Goal: Information Seeking & Learning: Learn about a topic

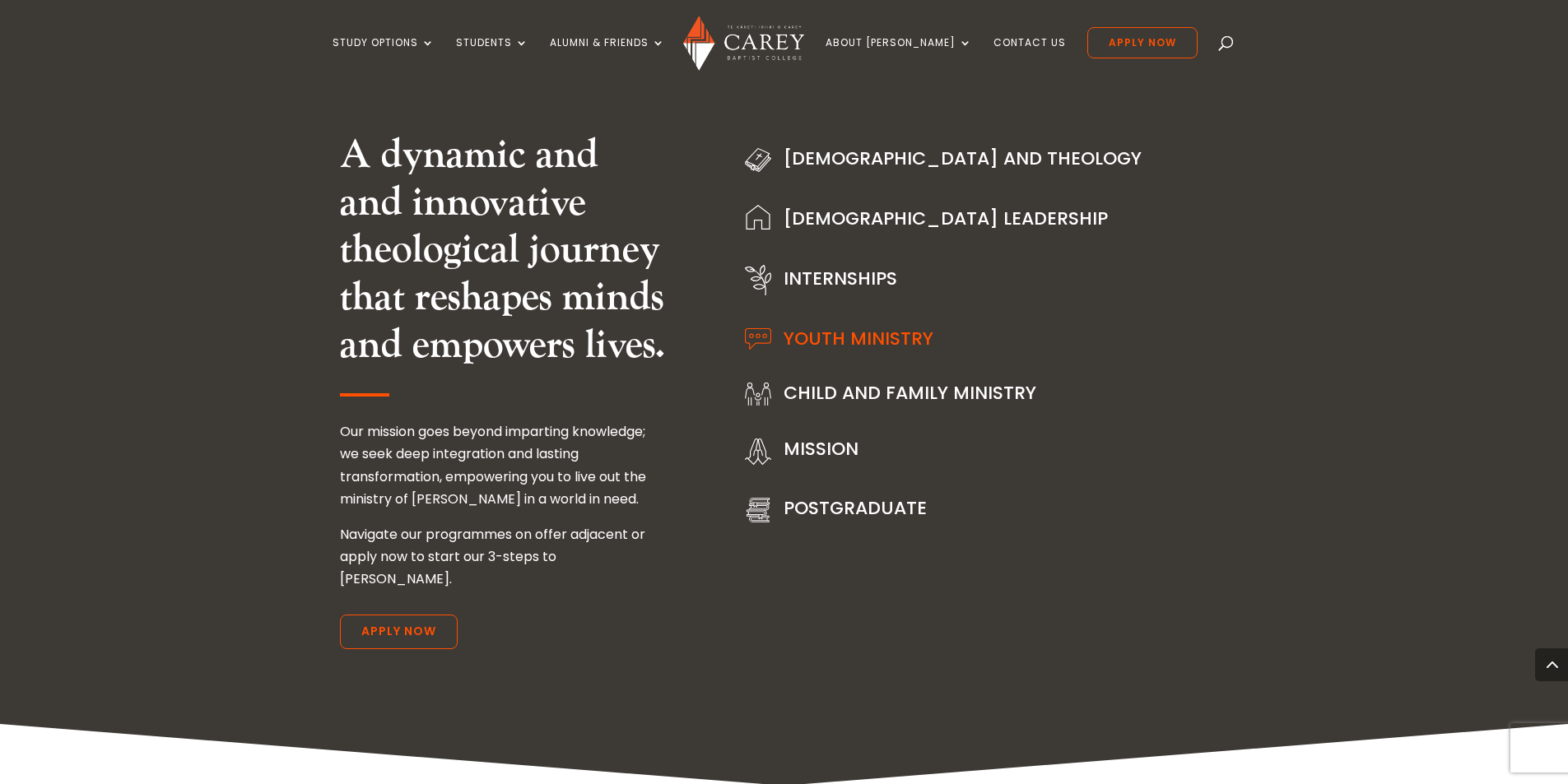
scroll to position [1975, 0]
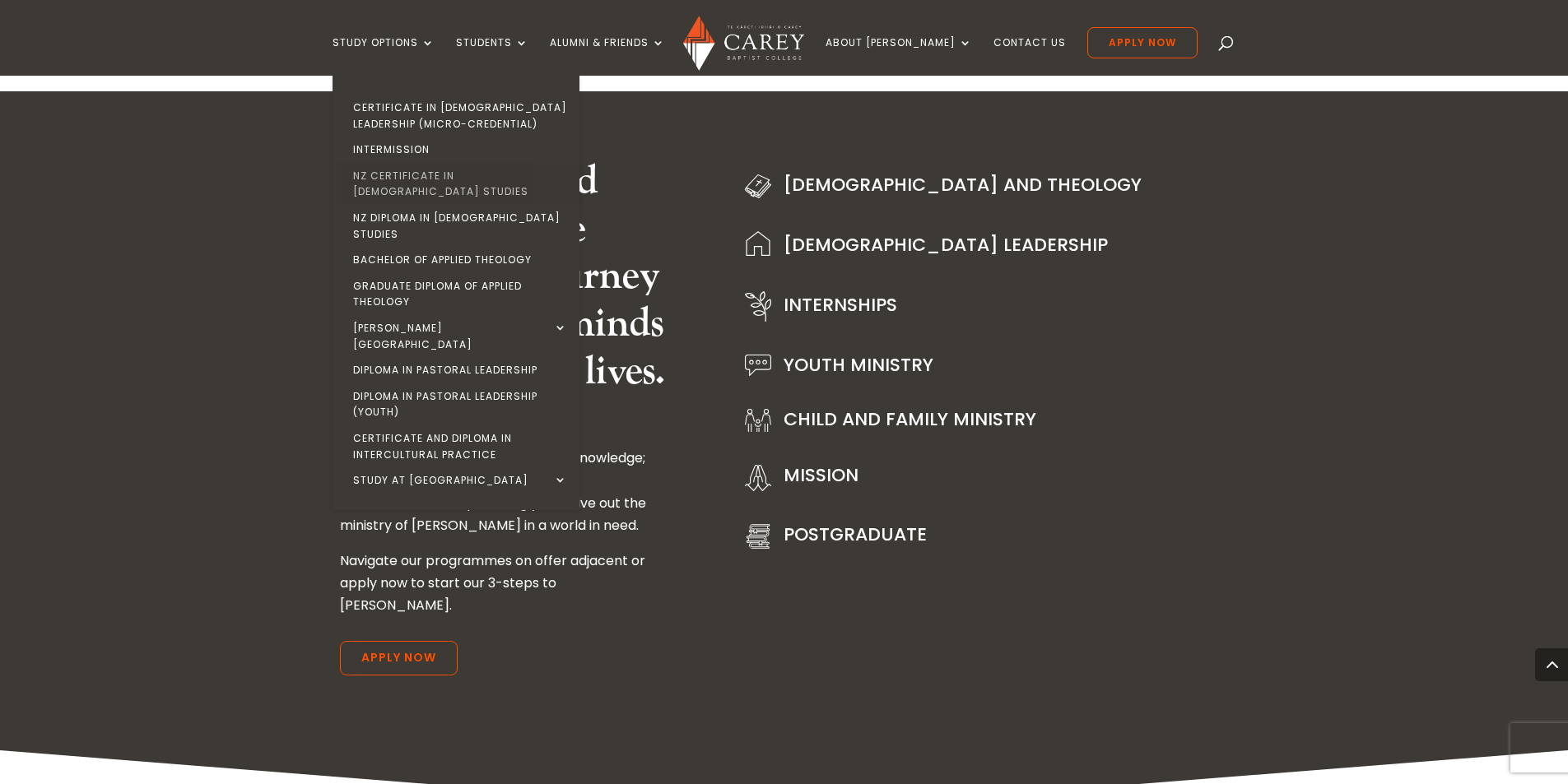
click at [466, 171] on link "NZ Certificate in [DEMOGRAPHIC_DATA] Studies" at bounding box center [460, 184] width 247 height 42
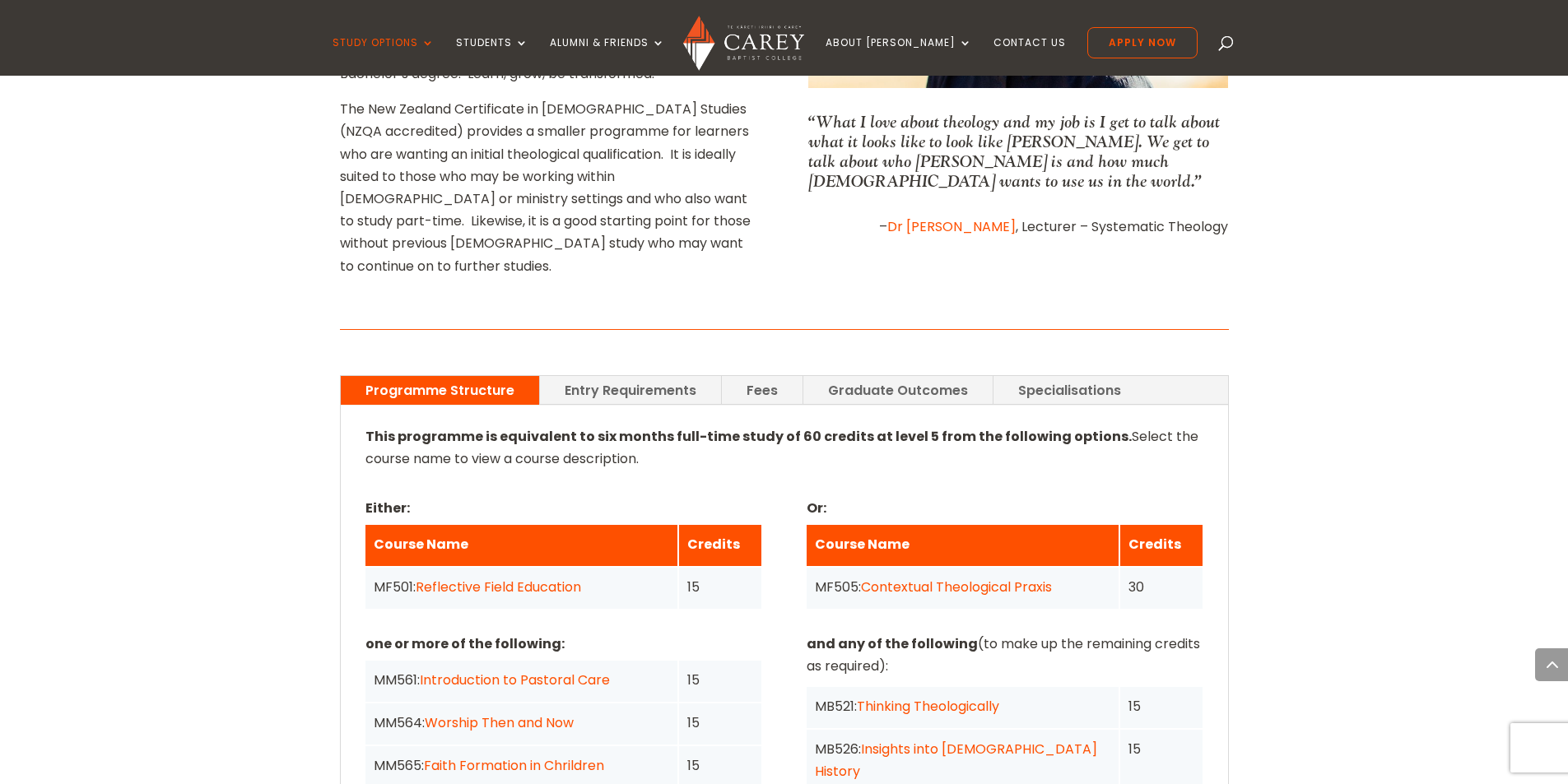
scroll to position [1070, 0]
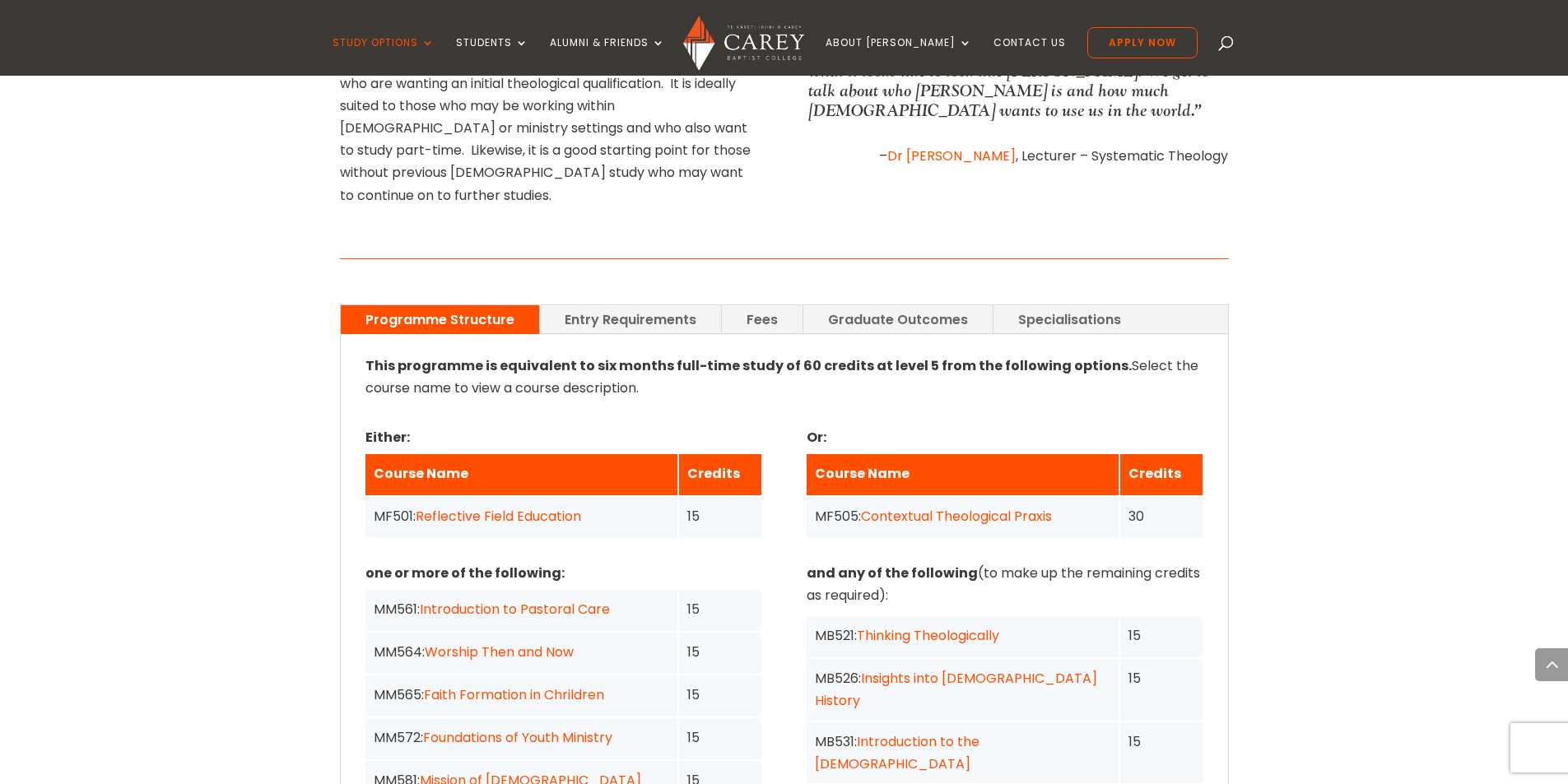
click at [748, 305] on link "Fees" at bounding box center [762, 319] width 81 height 29
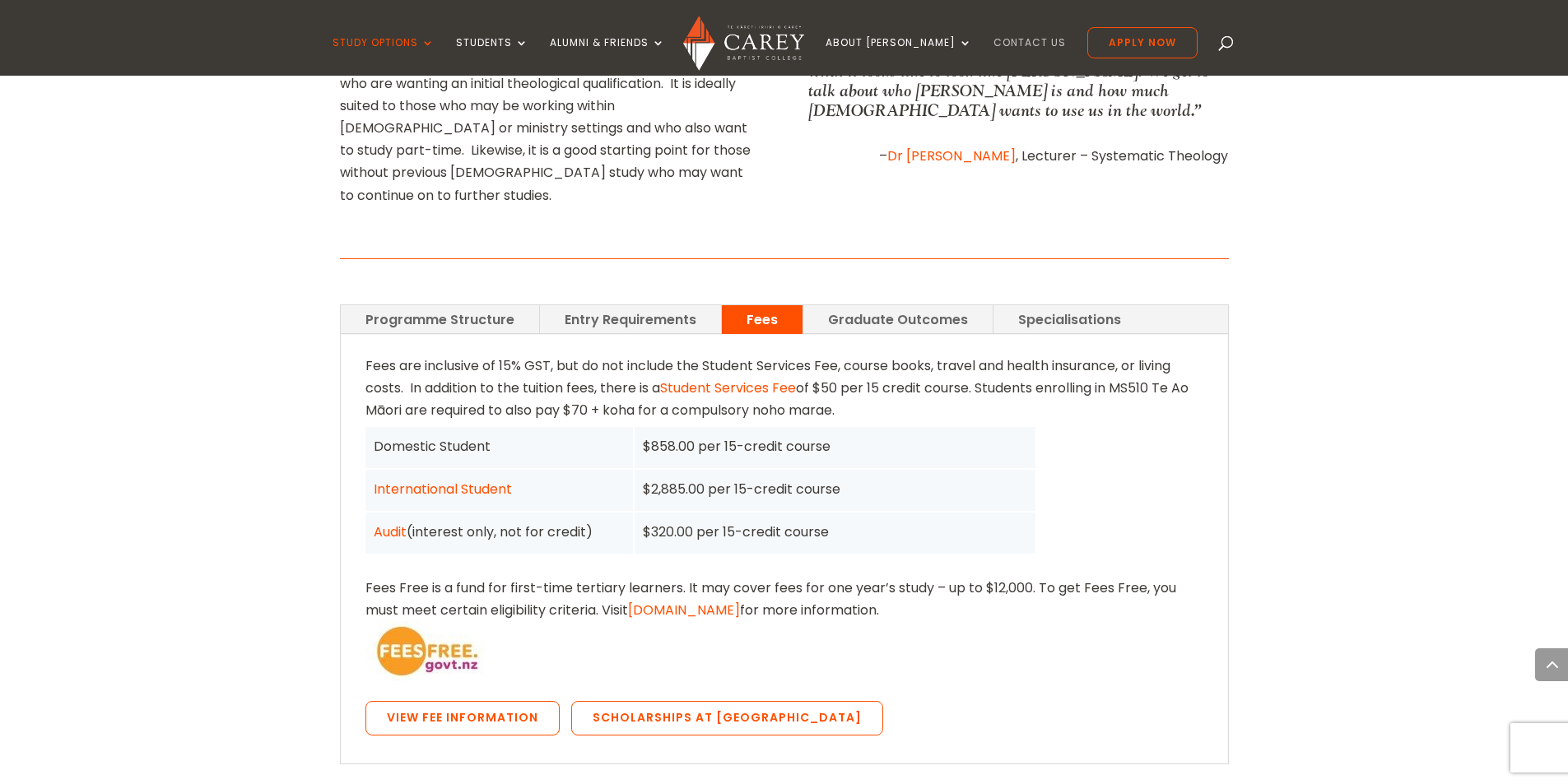
click at [1019, 41] on link "Contact Us" at bounding box center [1029, 56] width 73 height 39
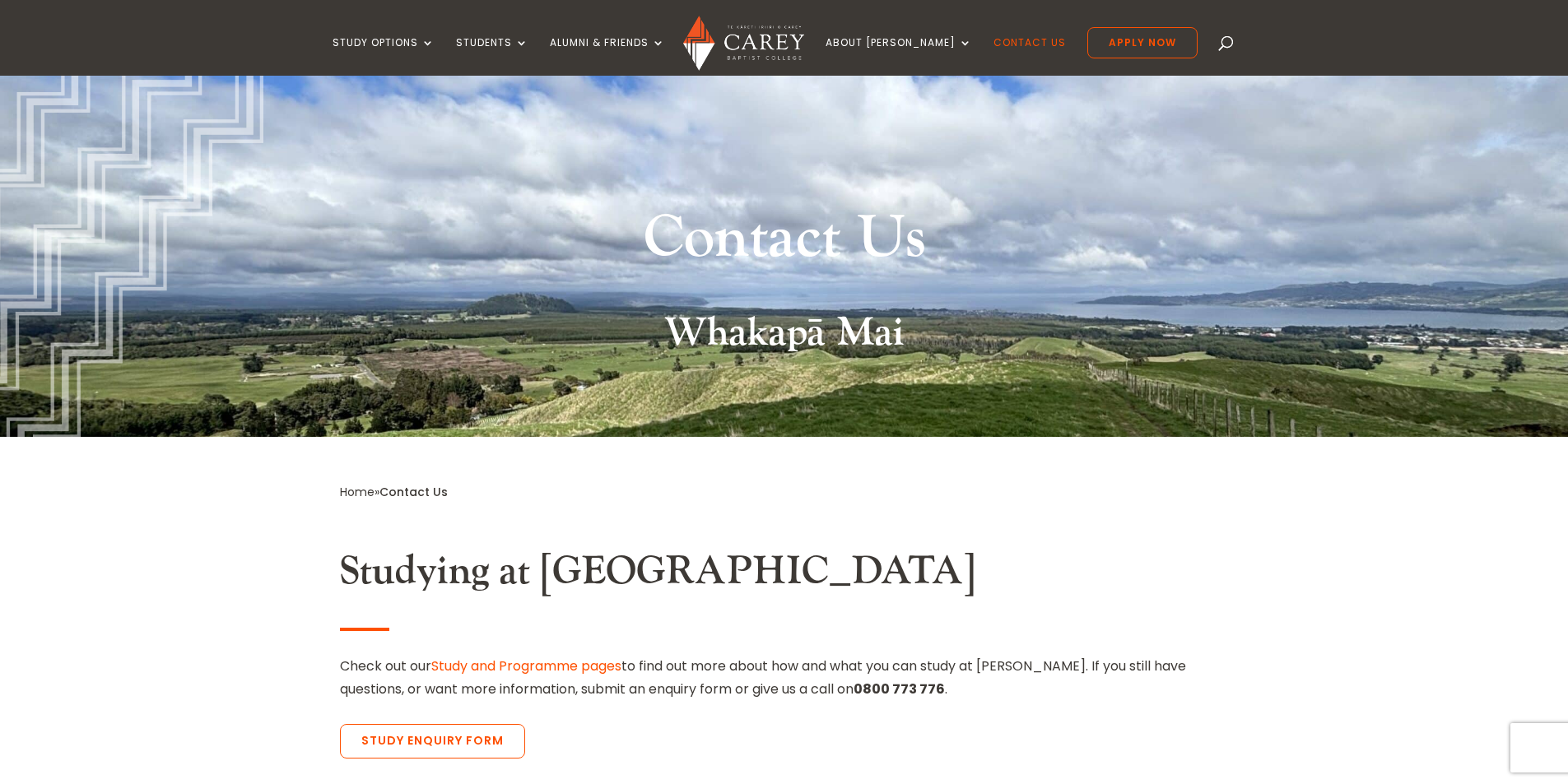
scroll to position [247, 0]
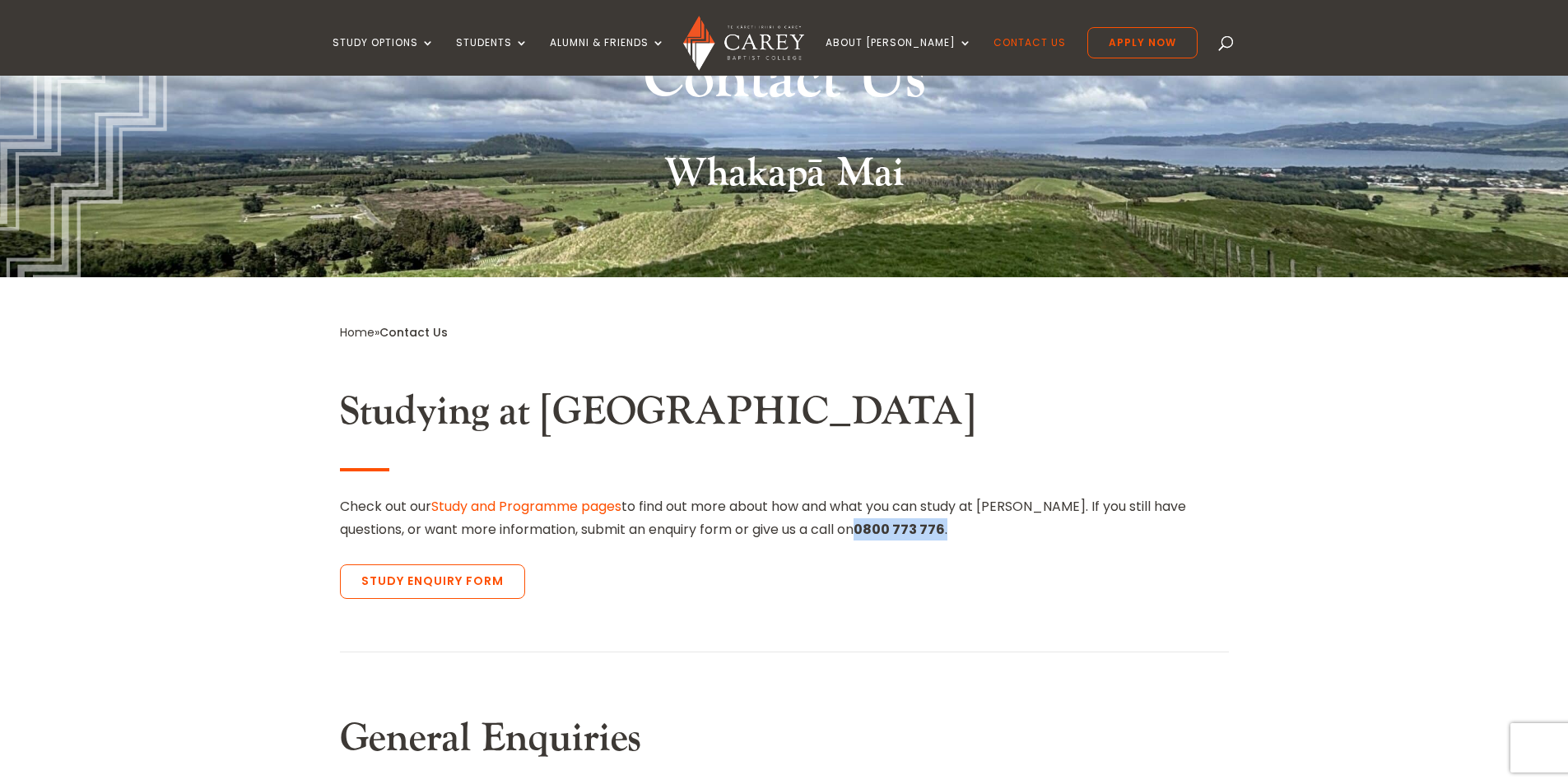
drag, startPoint x: 829, startPoint y: 534, endPoint x: 782, endPoint y: 540, distance: 47.4
click at [782, 540] on p "Check out our Study and Programme pages to find out more about how and what you…" at bounding box center [784, 518] width 889 height 44
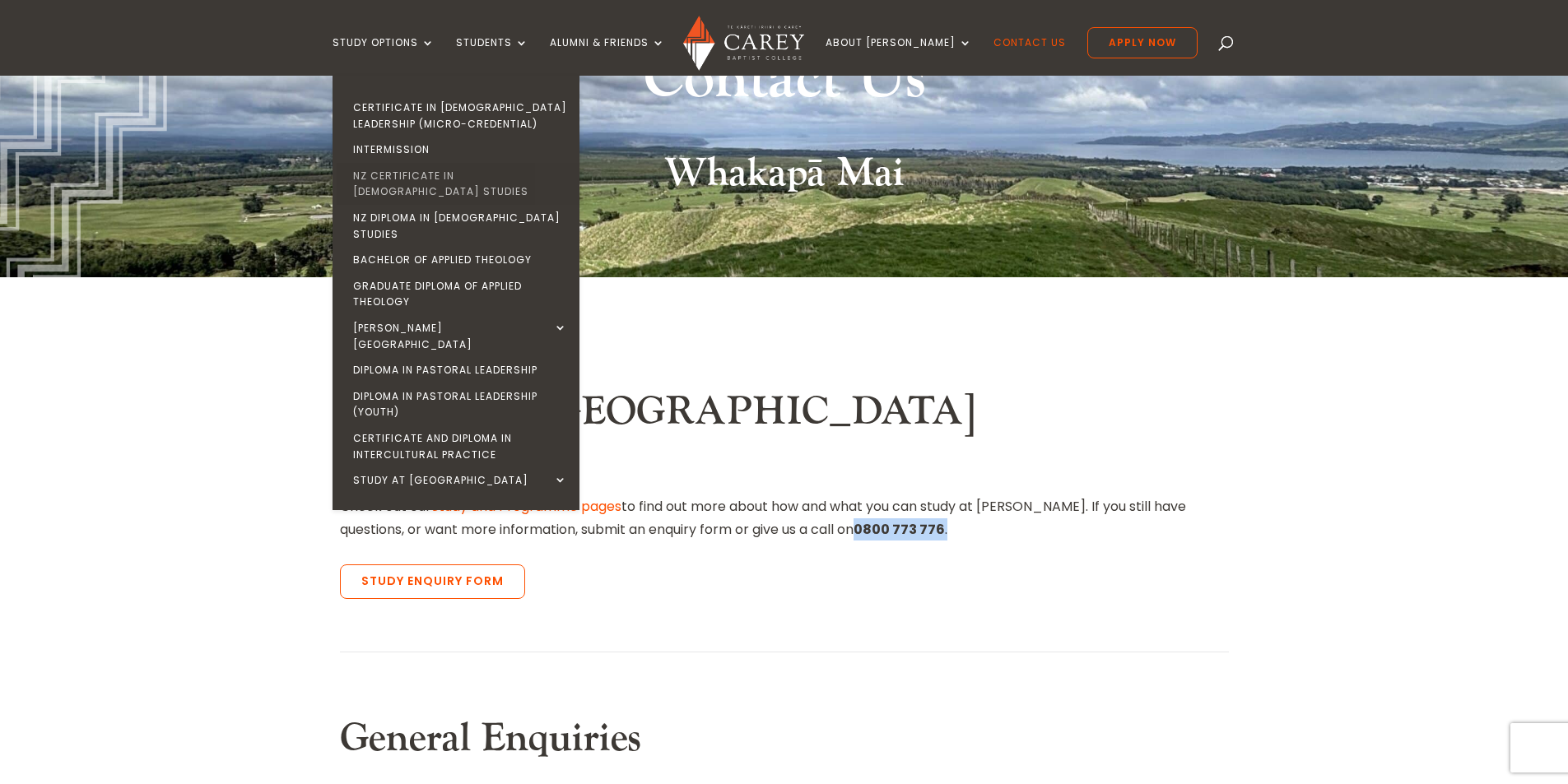
click at [503, 170] on link "NZ Certificate in [DEMOGRAPHIC_DATA] Studies" at bounding box center [460, 184] width 247 height 42
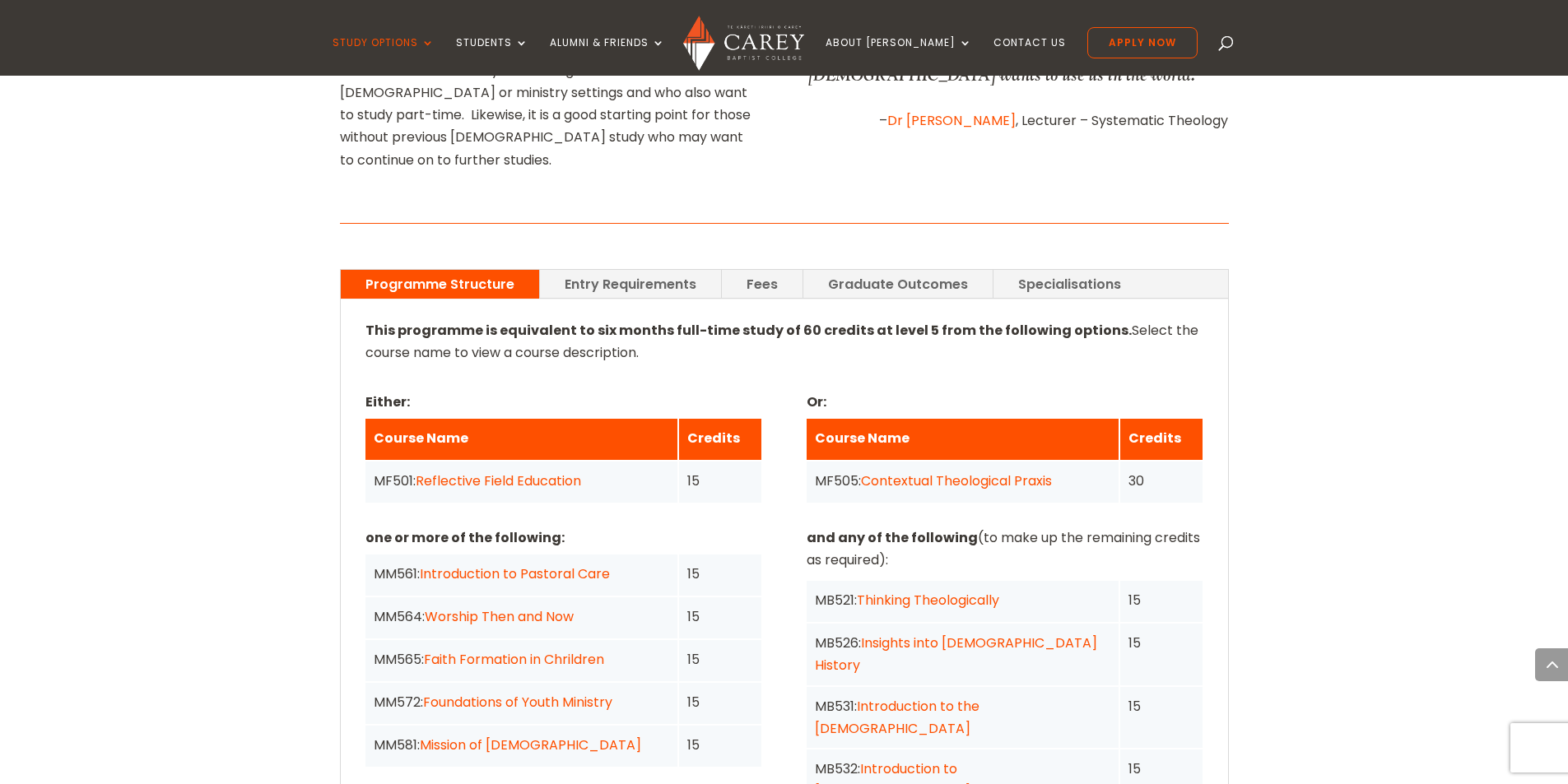
scroll to position [1070, 0]
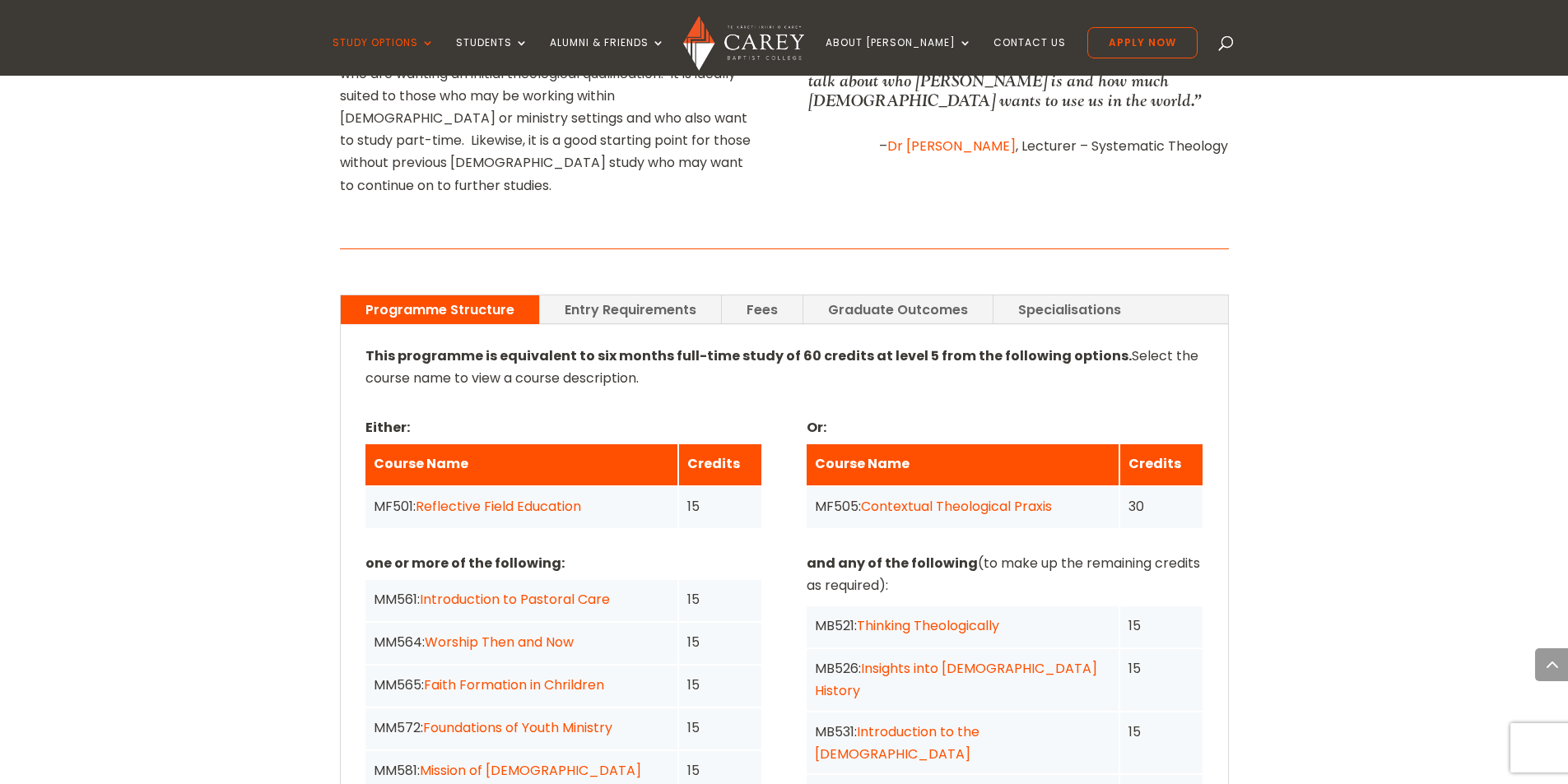
click at [768, 296] on link "Fees" at bounding box center [762, 310] width 81 height 29
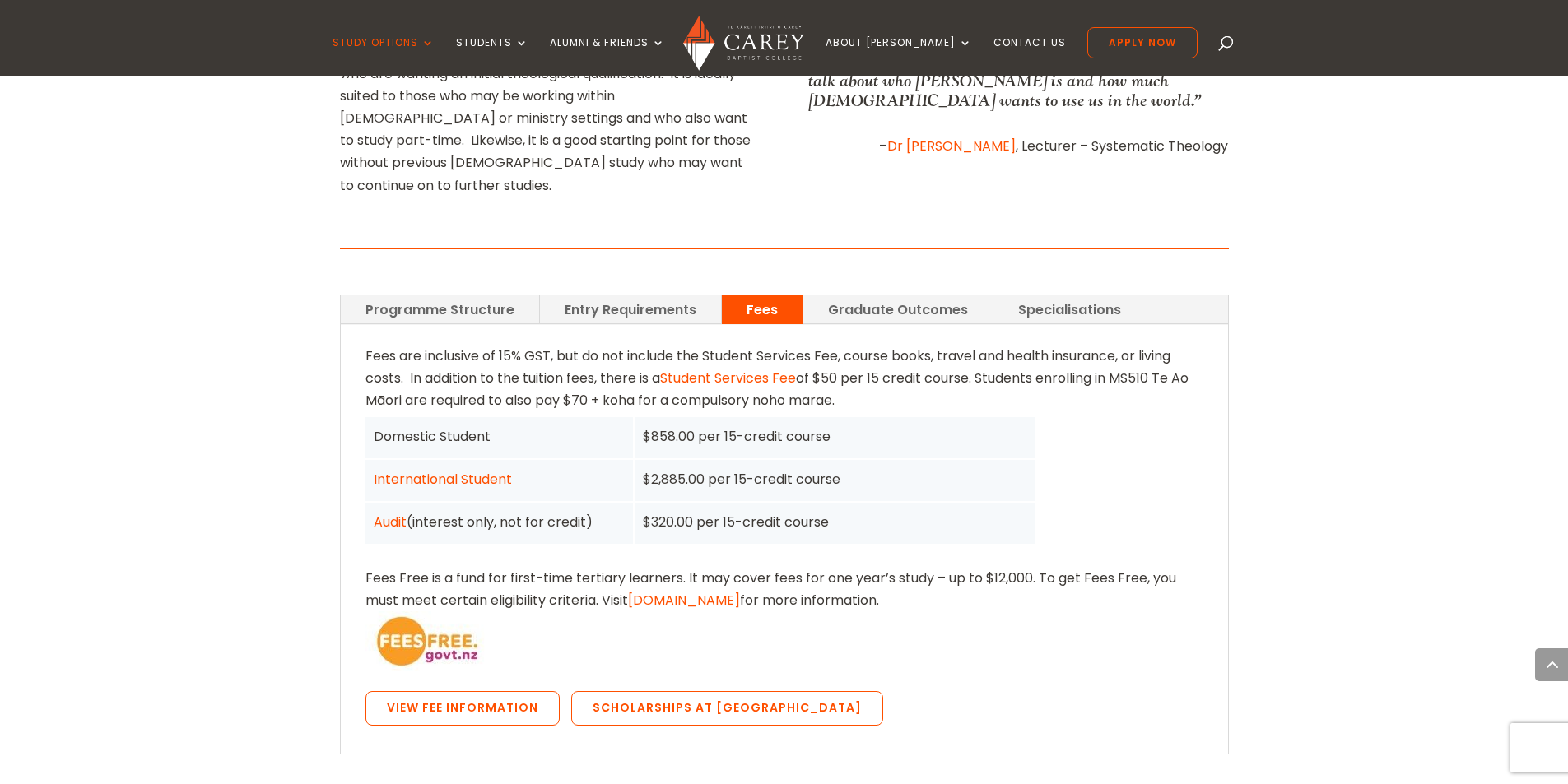
click at [439, 296] on link "Programme Structure" at bounding box center [439, 310] width 198 height 29
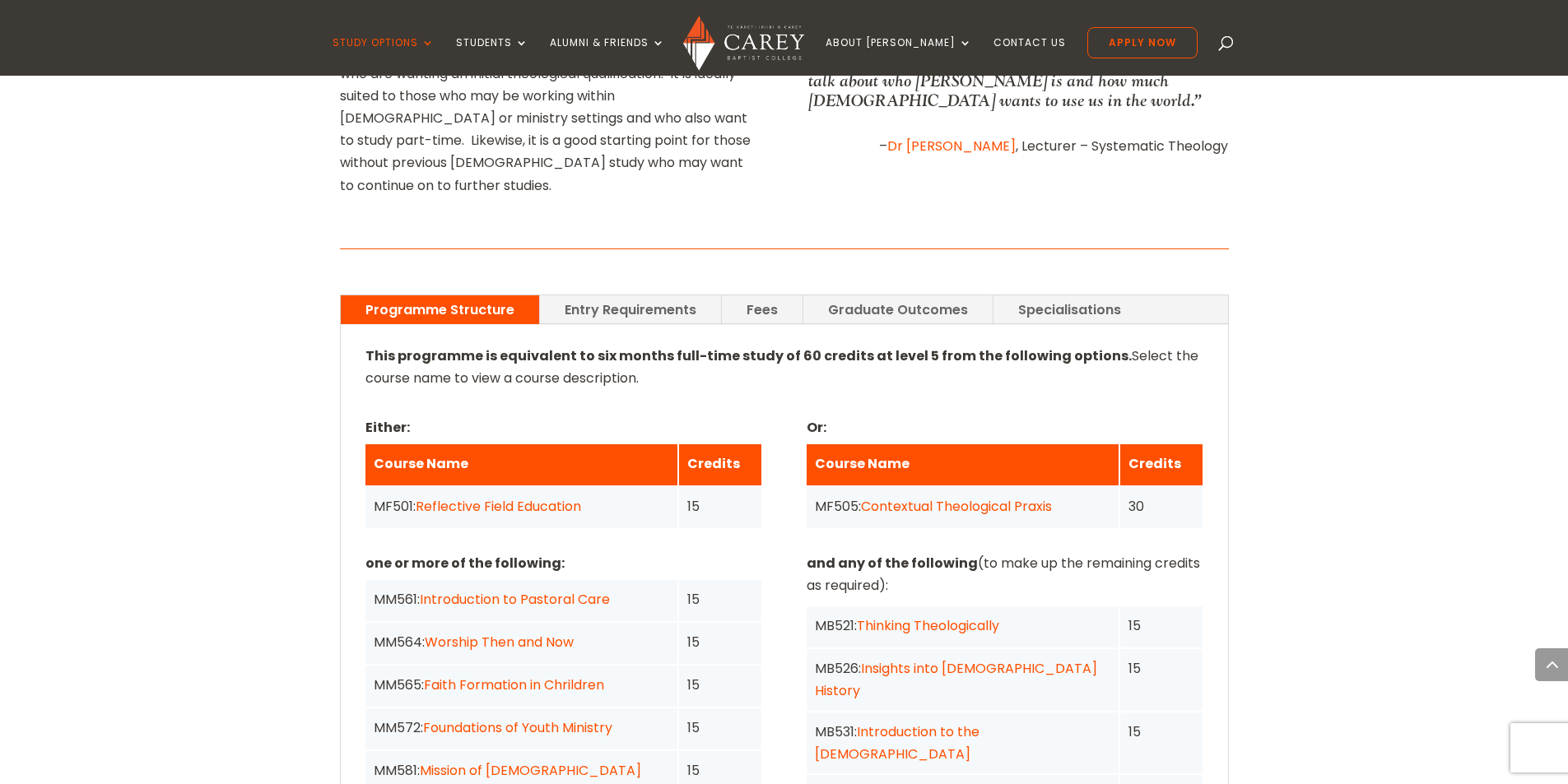
click at [634, 296] on link "Entry Requirements" at bounding box center [630, 310] width 181 height 29
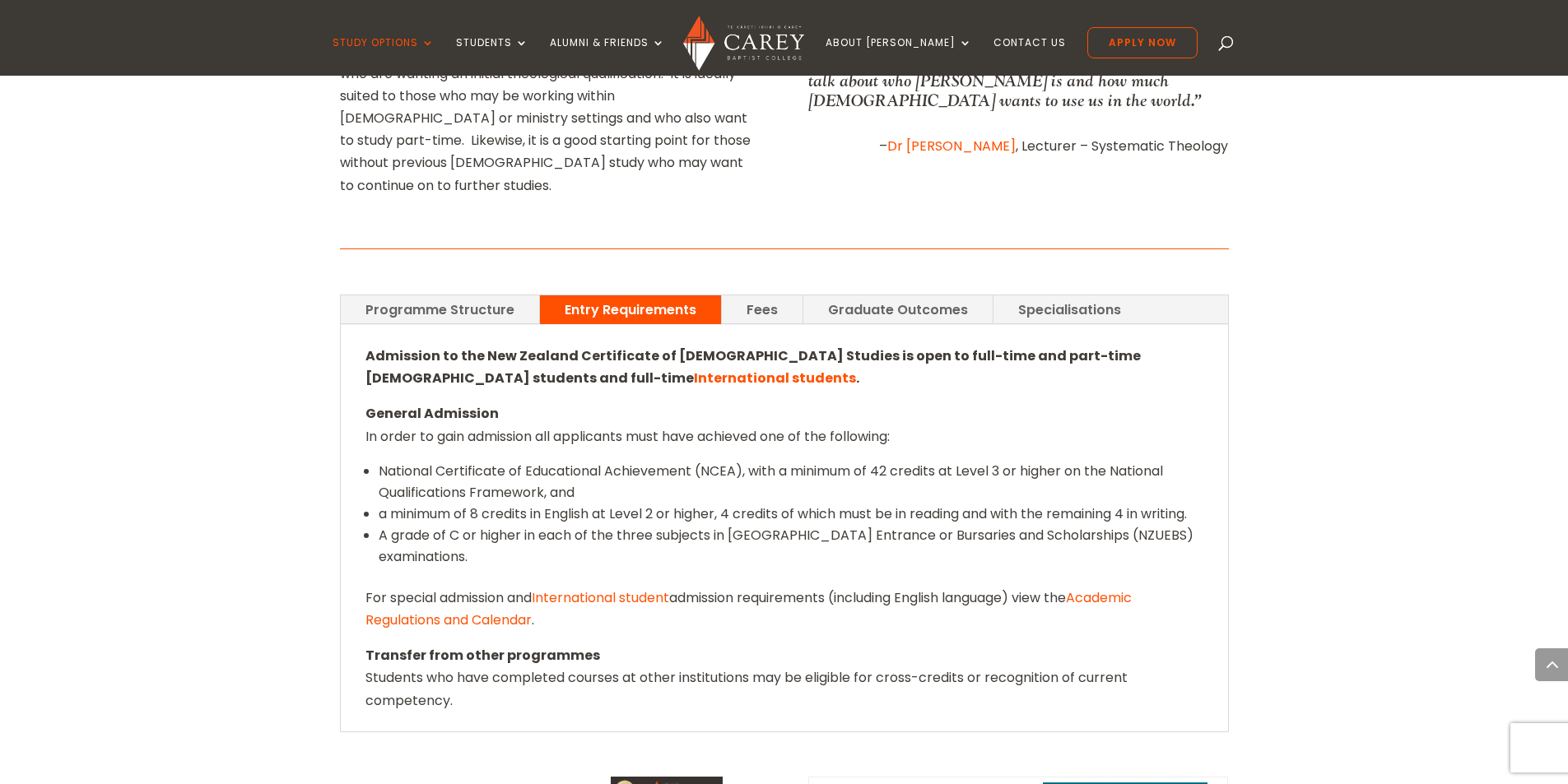
click at [482, 296] on link "Programme Structure" at bounding box center [439, 310] width 198 height 29
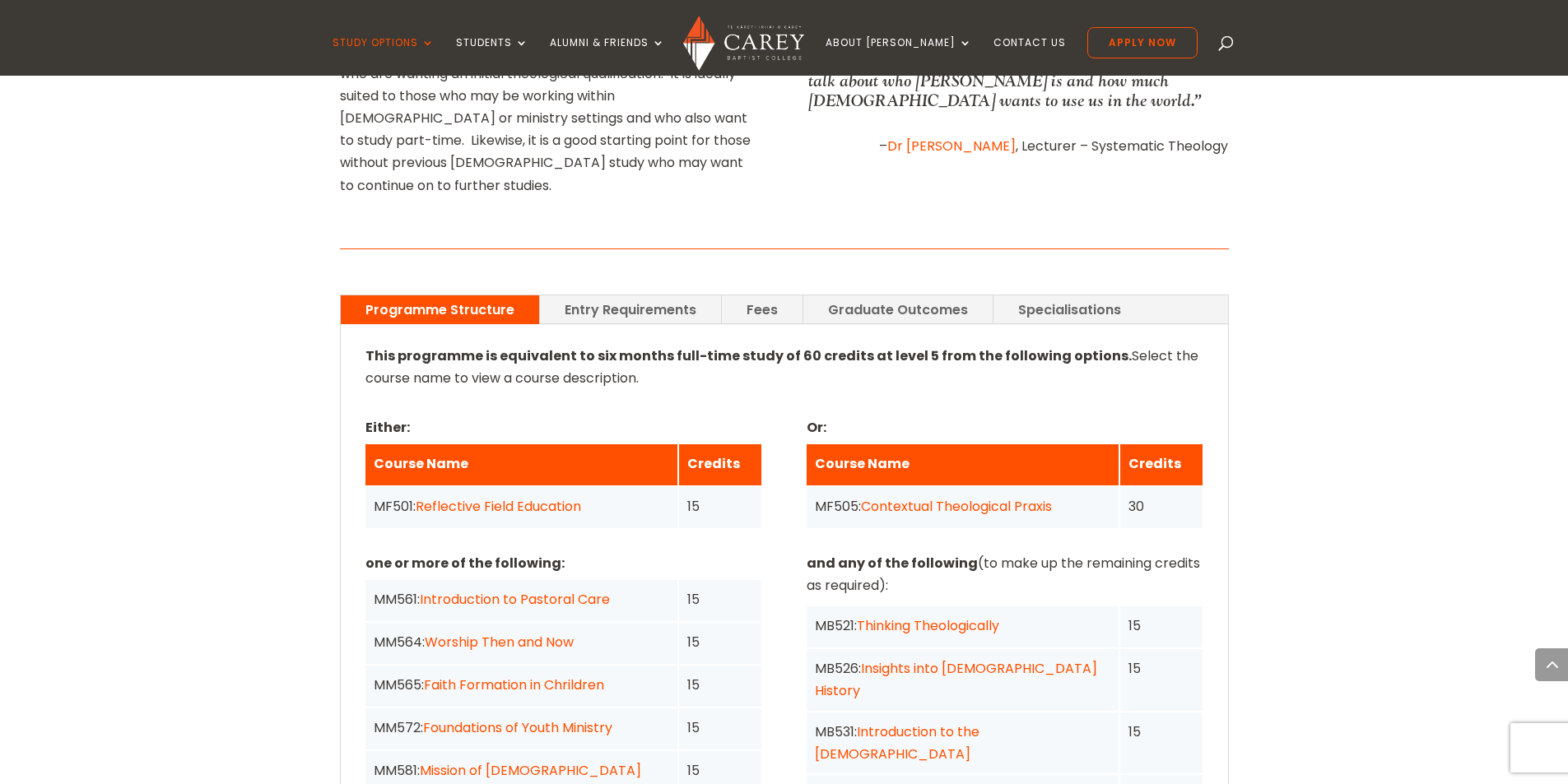
click at [765, 296] on link "Fees" at bounding box center [762, 310] width 81 height 29
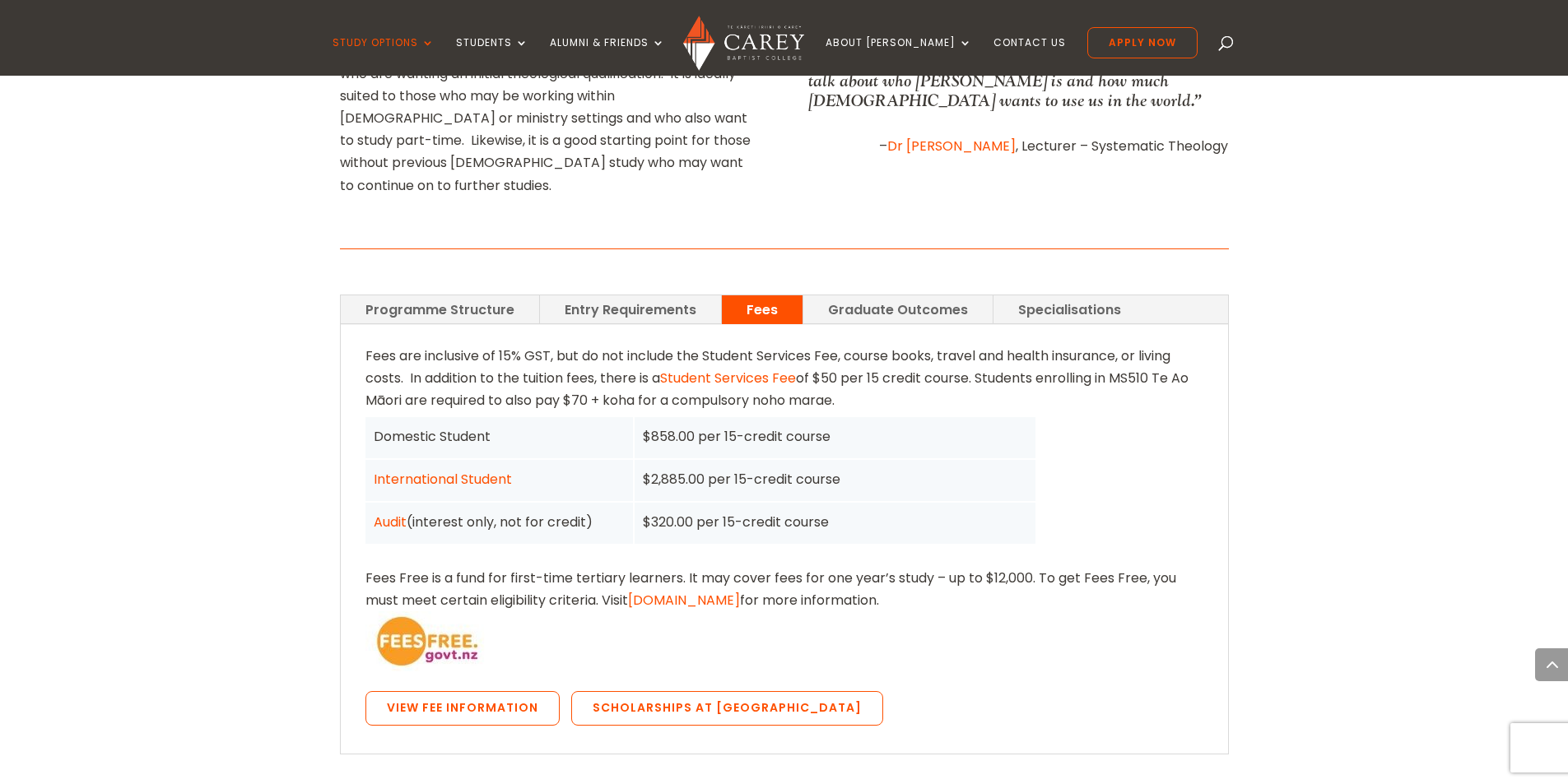
click at [634, 296] on link "Entry Requirements" at bounding box center [630, 310] width 181 height 29
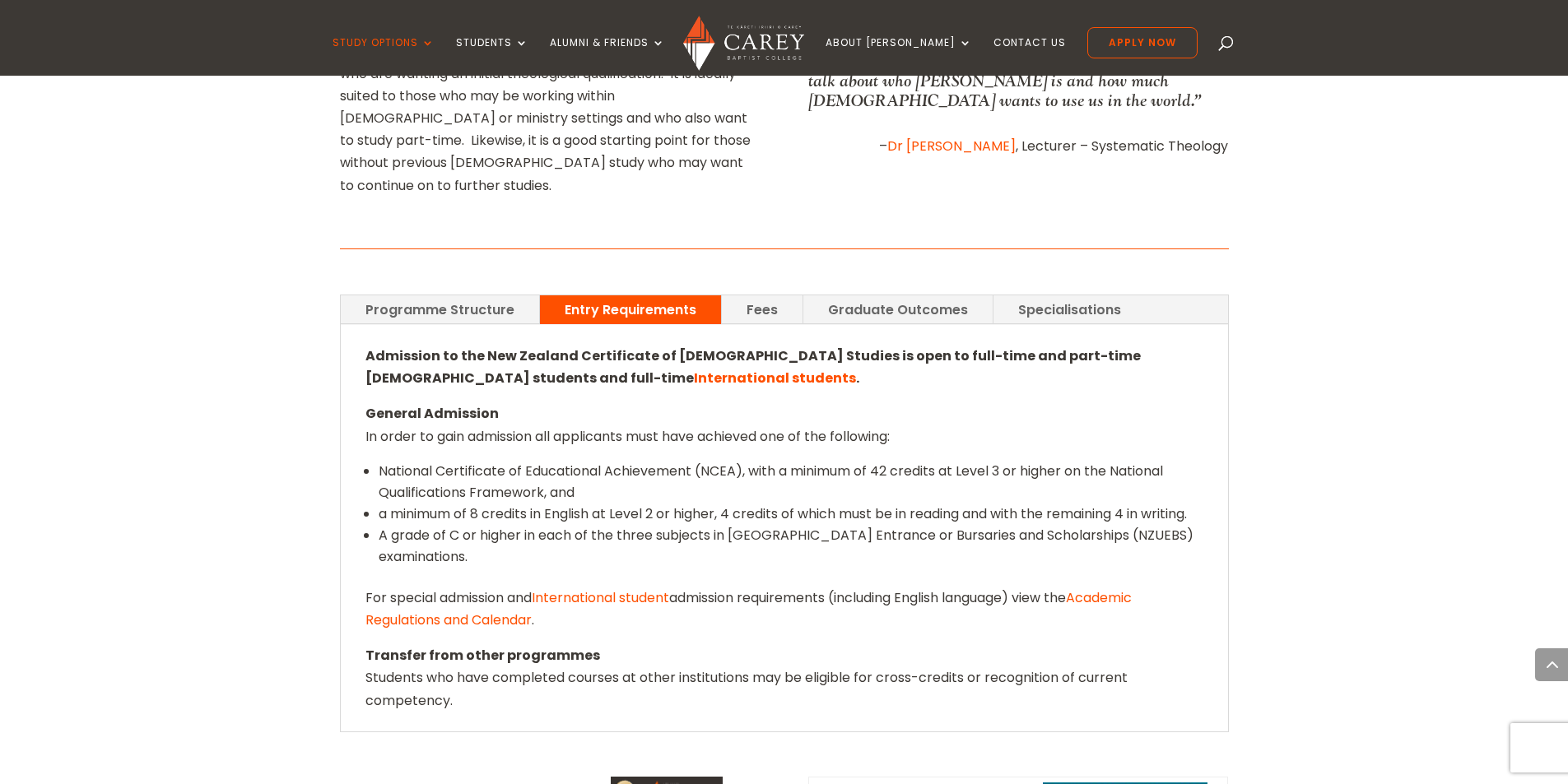
click at [489, 296] on link "Programme Structure" at bounding box center [439, 310] width 198 height 29
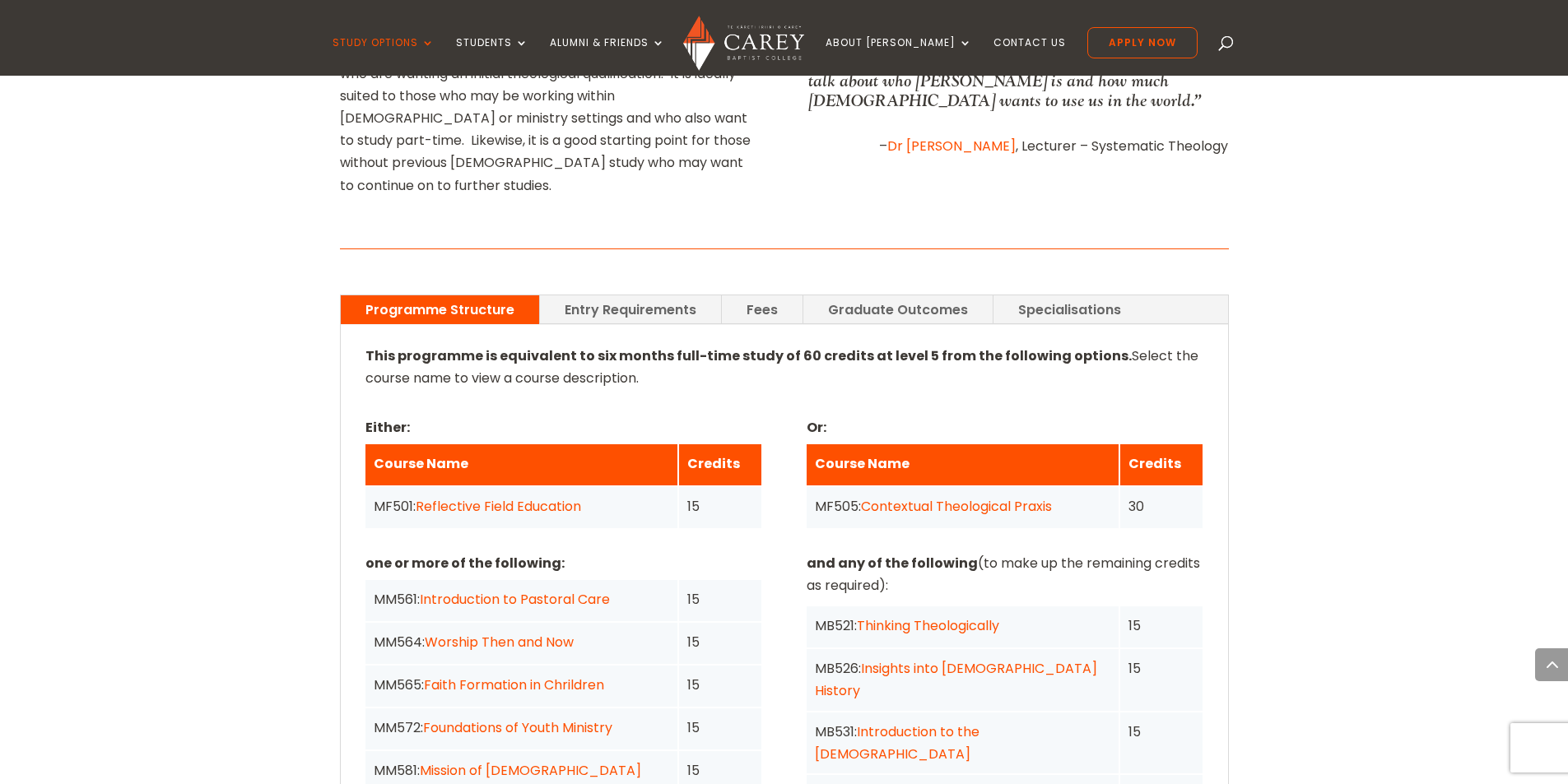
click at [505, 497] on link "Reflective Field Education" at bounding box center [498, 507] width 166 height 19
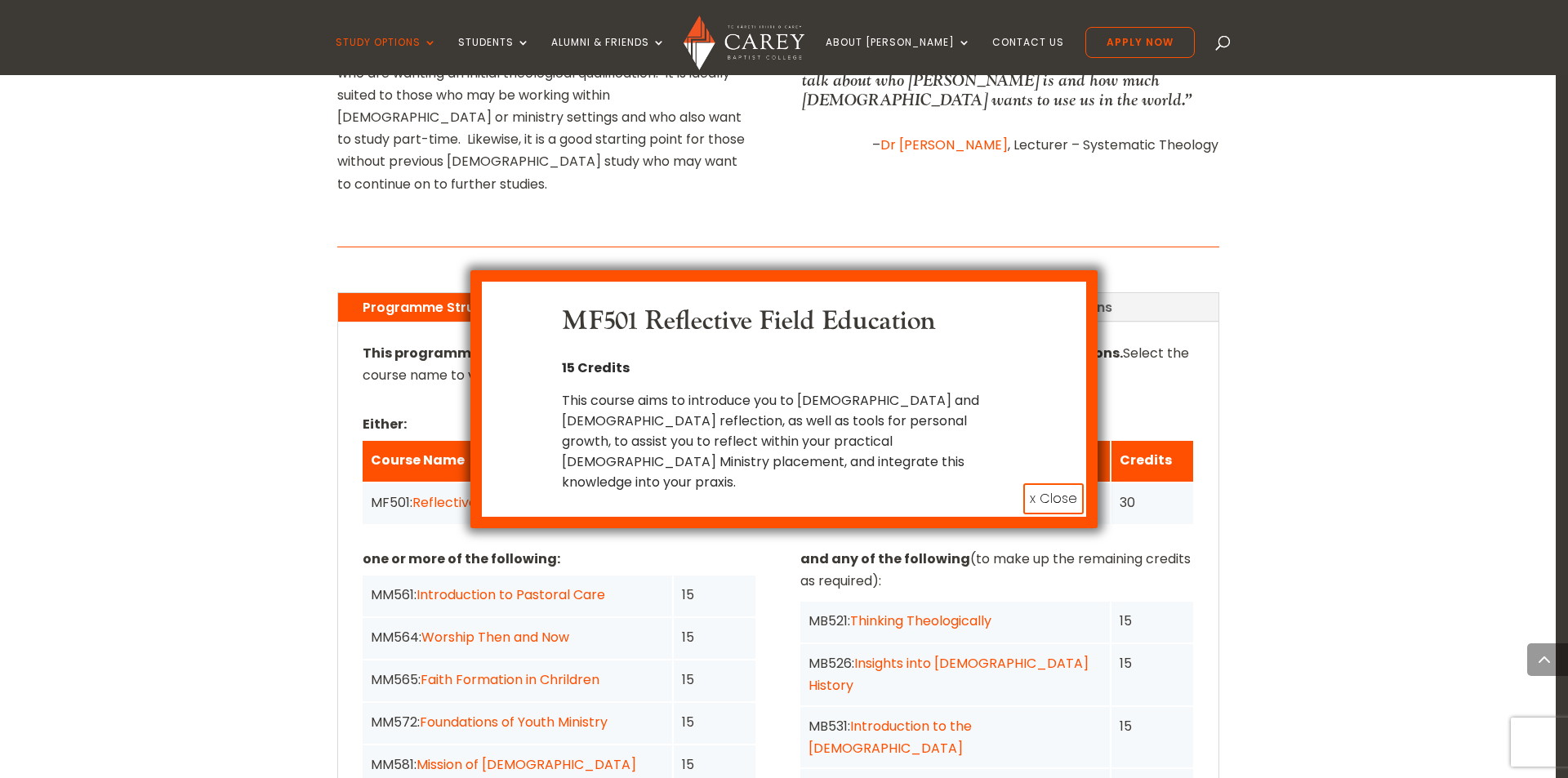
click at [1057, 484] on button "x Close" at bounding box center [1053, 499] width 60 height 31
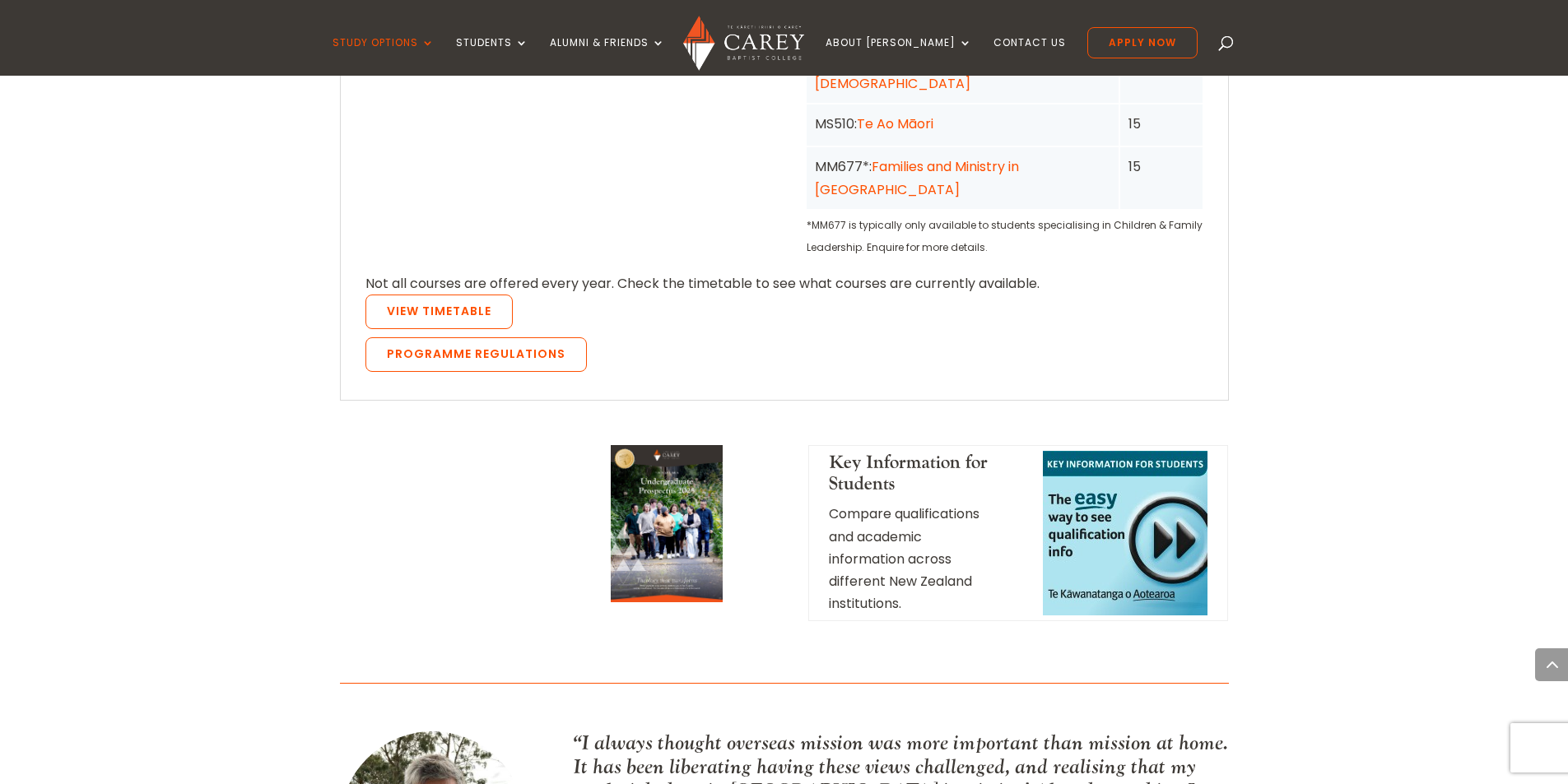
scroll to position [1893, 0]
